Goal: Find specific page/section: Find specific page/section

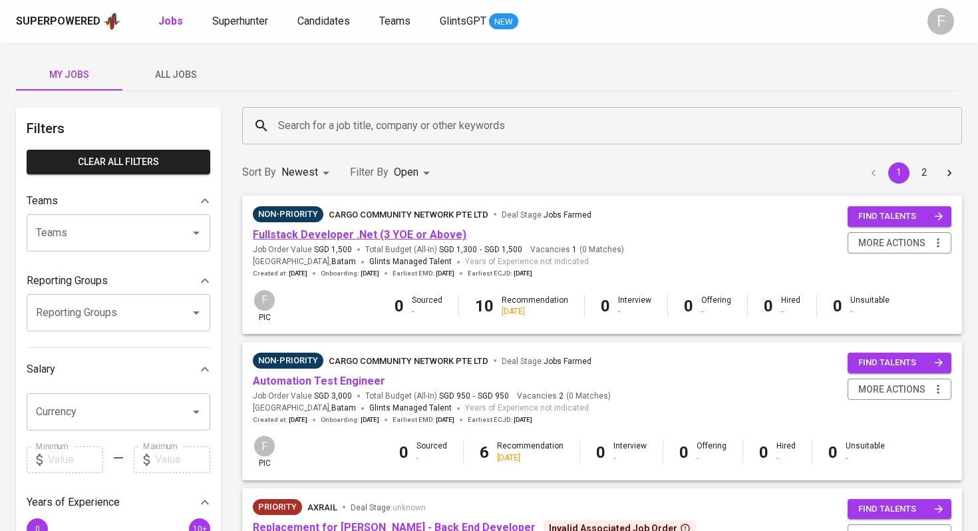
click at [333, 238] on link "Fullstack Developer .Net (3 YOE or Above)" at bounding box center [360, 234] width 214 height 13
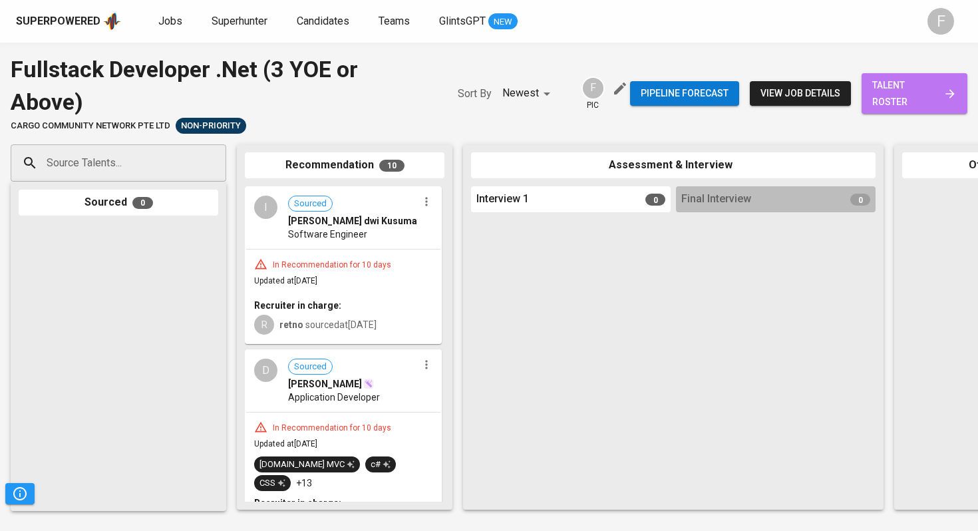
click at [889, 89] on span "talent roster" at bounding box center [914, 93] width 85 height 33
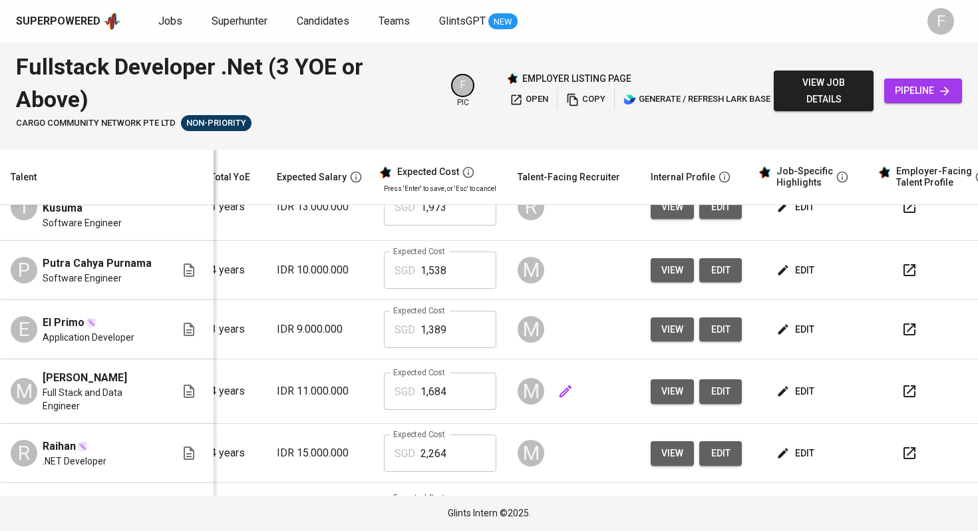
scroll to position [90, 181]
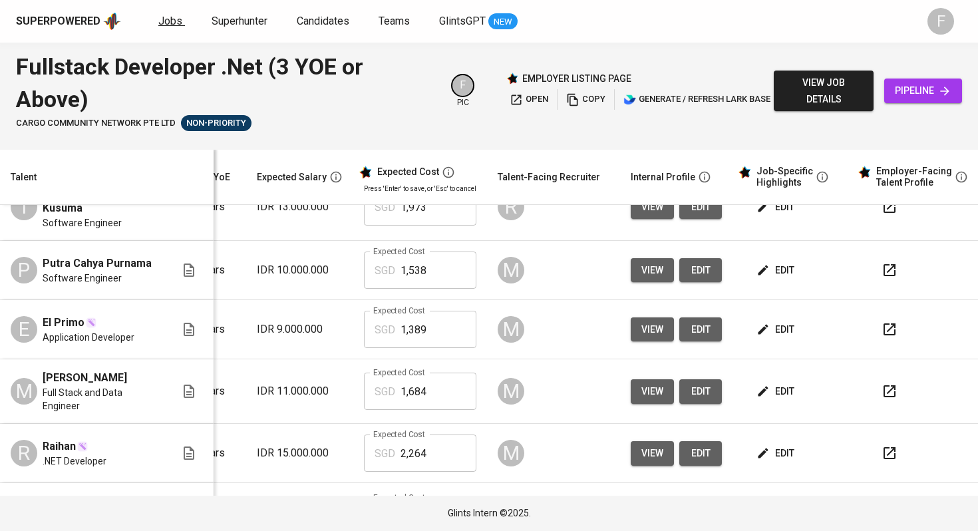
click at [180, 22] on link "Jobs" at bounding box center [171, 21] width 27 height 17
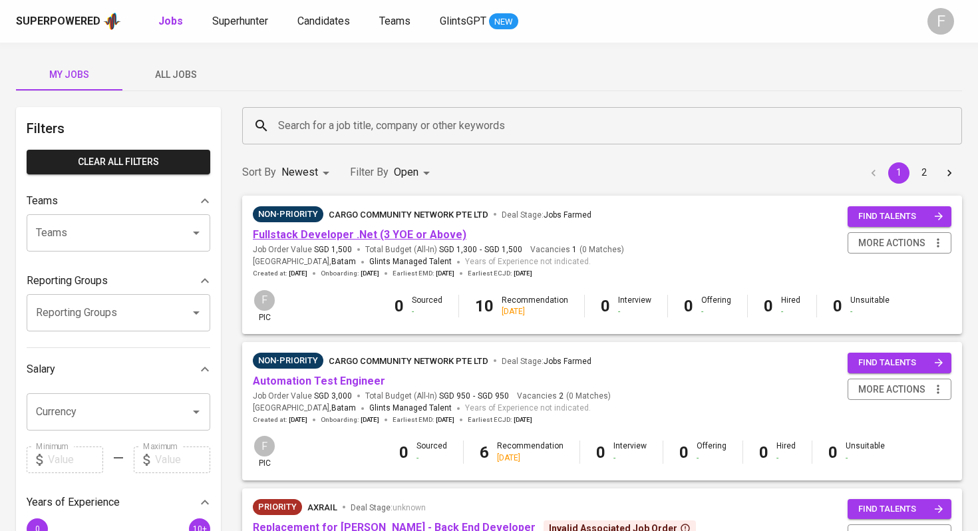
click at [407, 230] on link "Fullstack Developer .Net (3 YOE or Above)" at bounding box center [360, 234] width 214 height 13
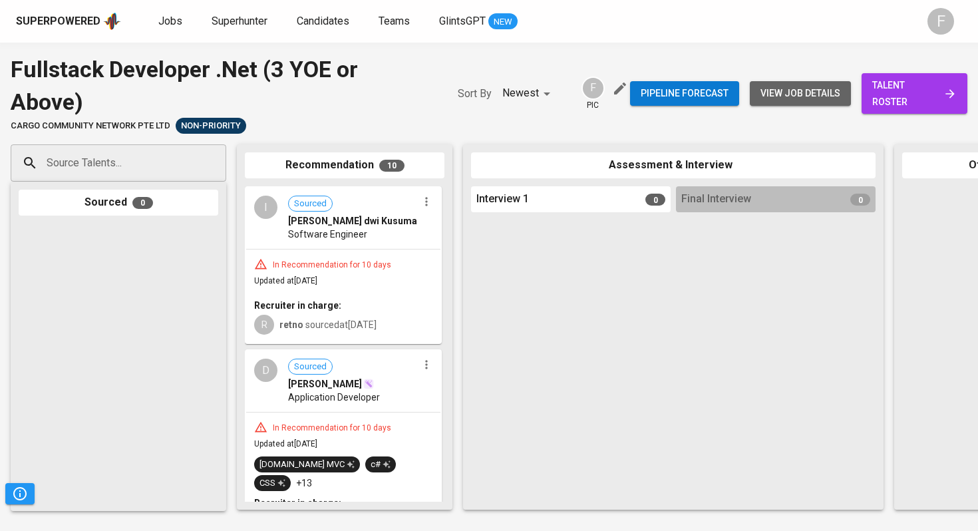
click at [826, 98] on span "view job details" at bounding box center [801, 93] width 80 height 17
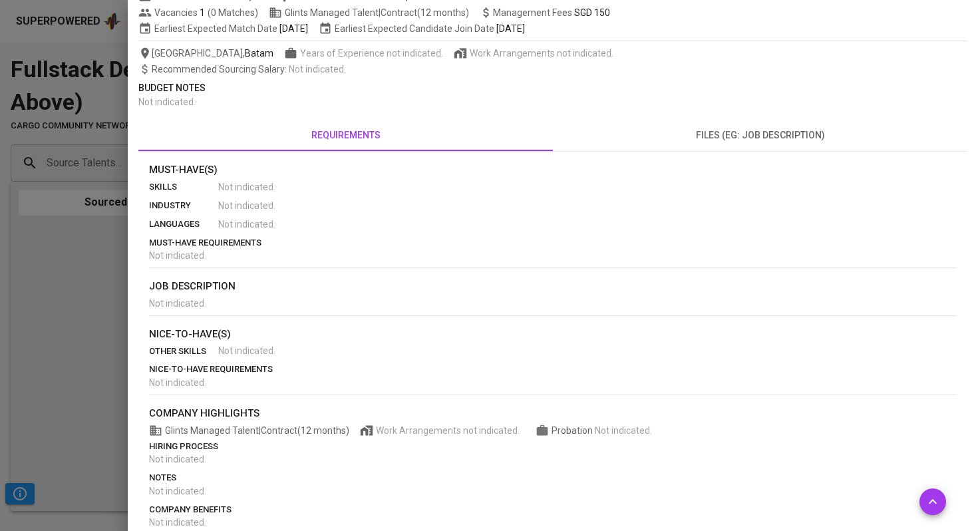
scroll to position [178, 0]
